Goal: Task Accomplishment & Management: Use online tool/utility

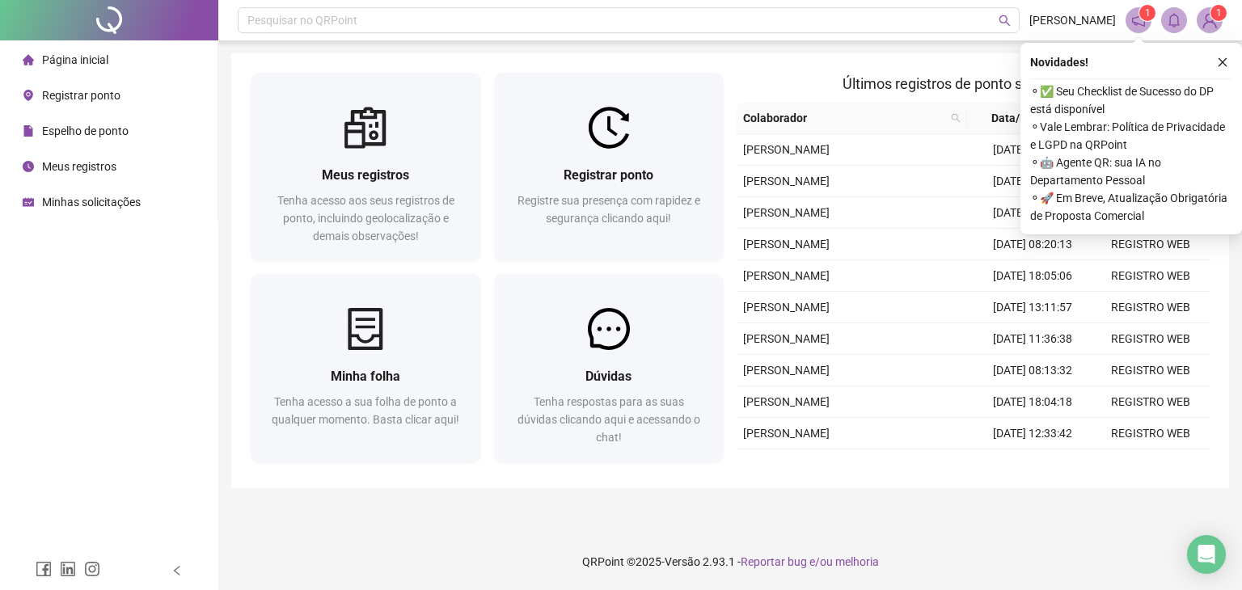
click at [76, 99] on span "Registrar ponto" at bounding box center [81, 95] width 78 height 13
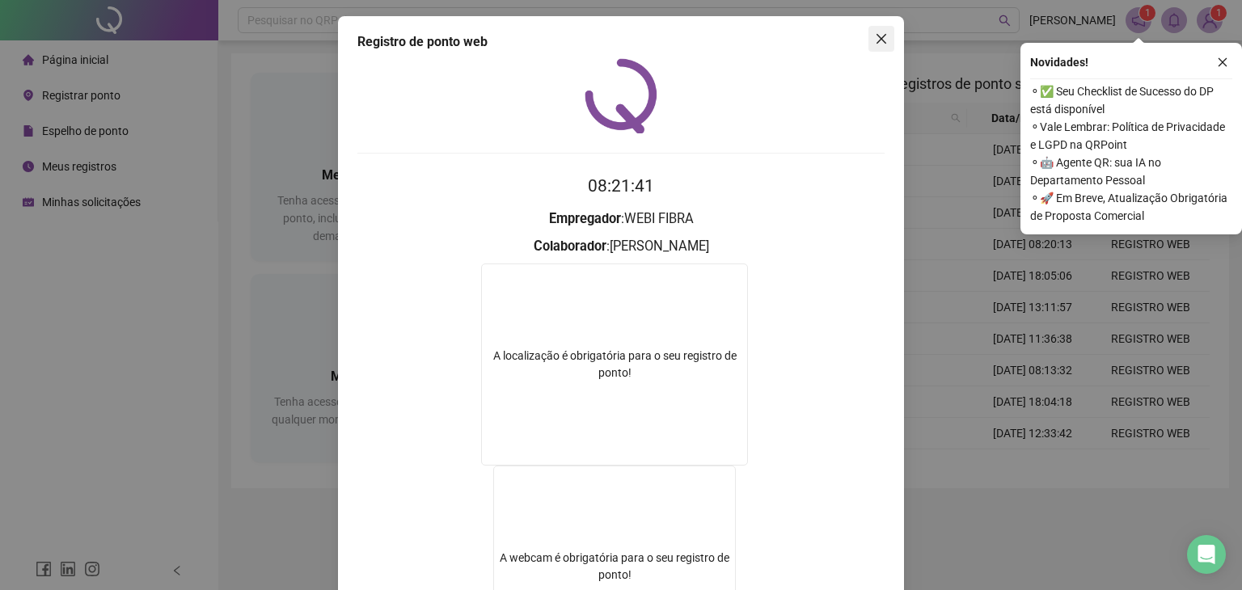
click at [876, 39] on icon "close" at bounding box center [881, 39] width 10 height 10
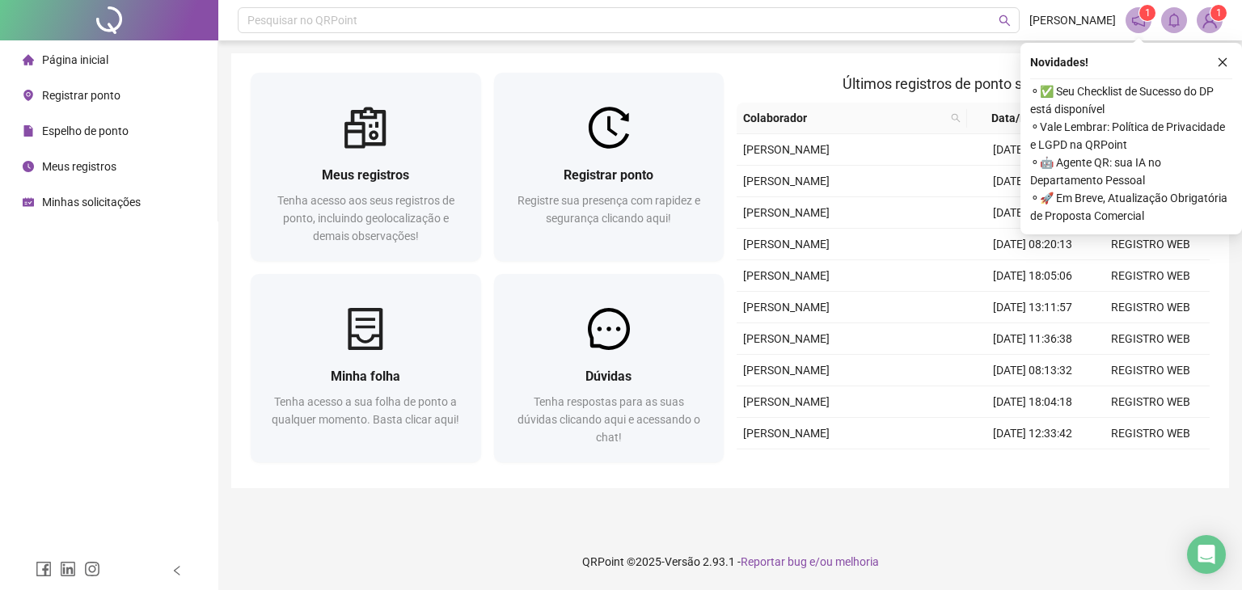
click at [71, 99] on span "Registrar ponto" at bounding box center [81, 95] width 78 height 13
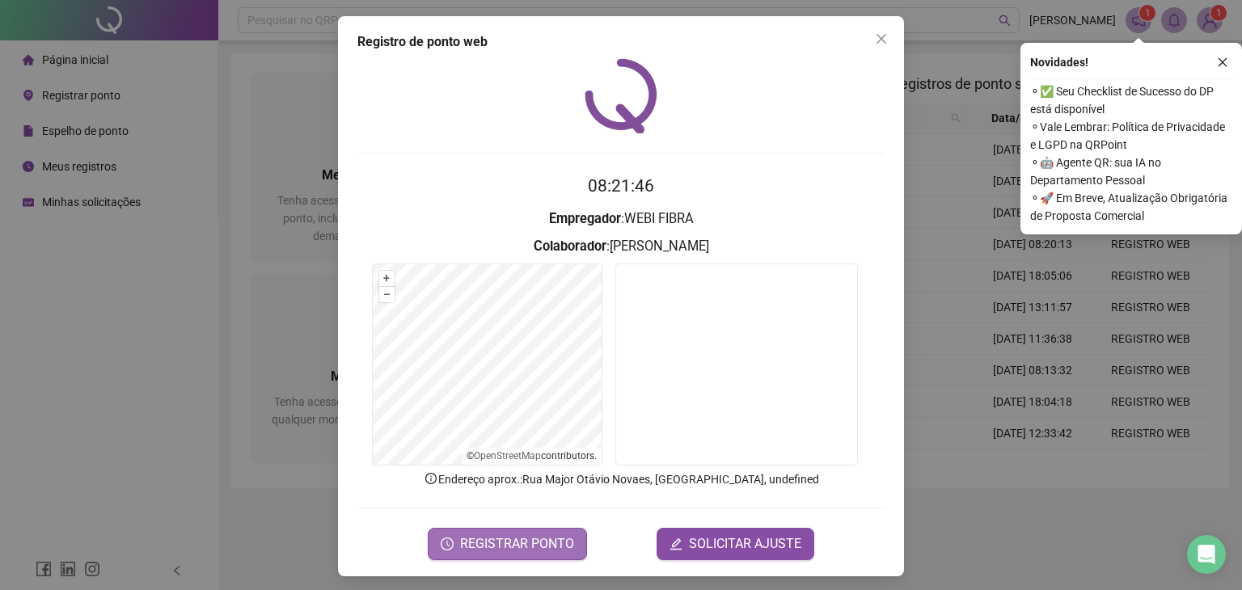
click at [506, 545] on span "REGISTRAR PONTO" at bounding box center [517, 543] width 114 height 19
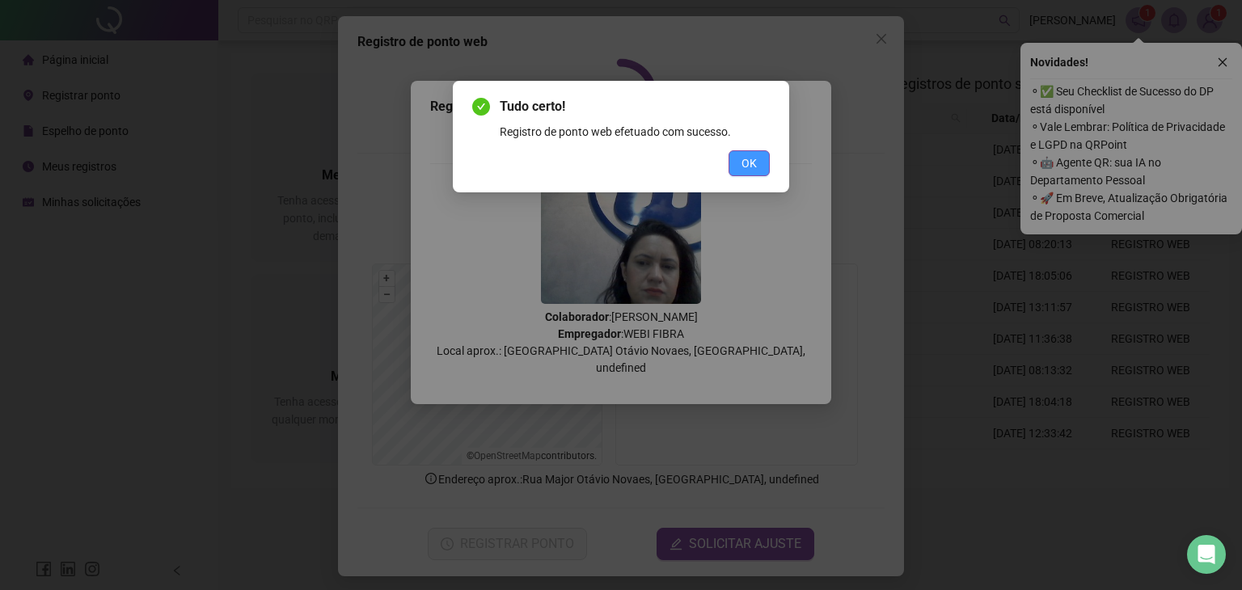
click at [754, 166] on span "OK" at bounding box center [748, 163] width 15 height 18
